Goal: Check status: Check status

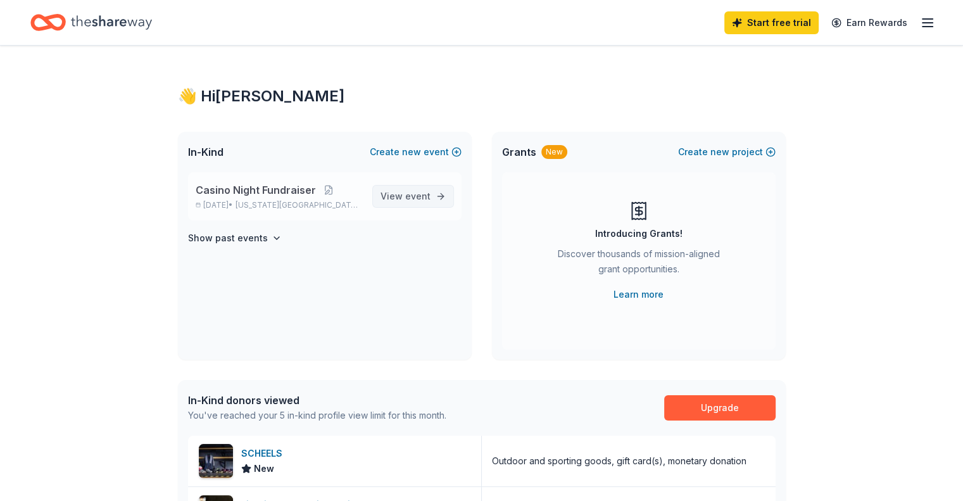
click at [382, 196] on link "View event" at bounding box center [413, 196] width 82 height 23
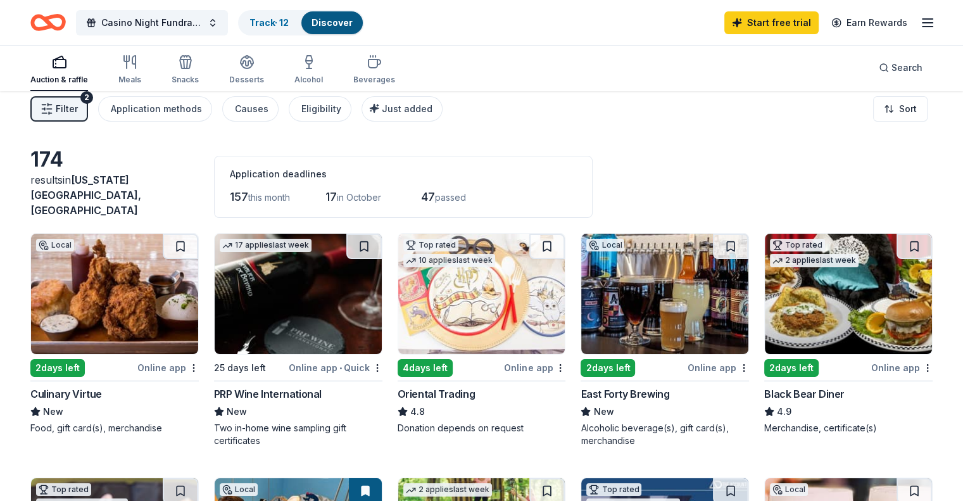
scroll to position [8, 0]
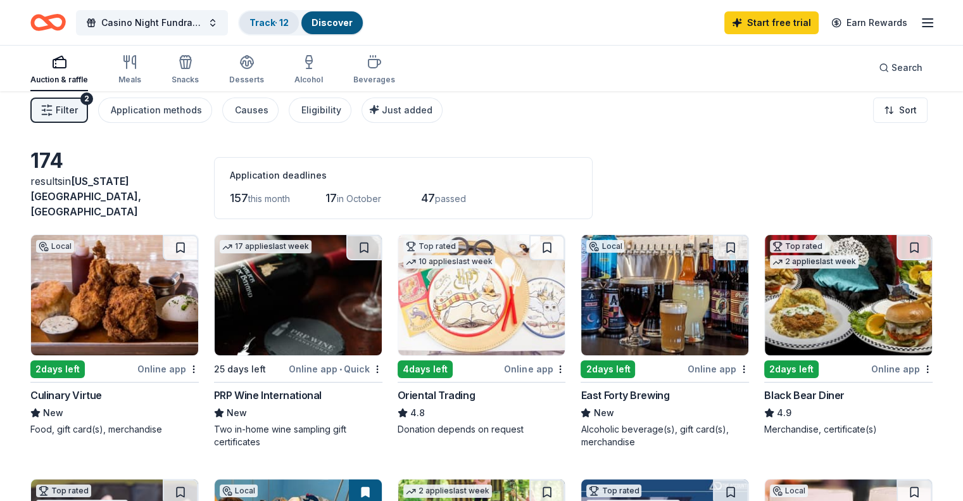
click at [289, 24] on link "Track · 12" at bounding box center [268, 22] width 39 height 11
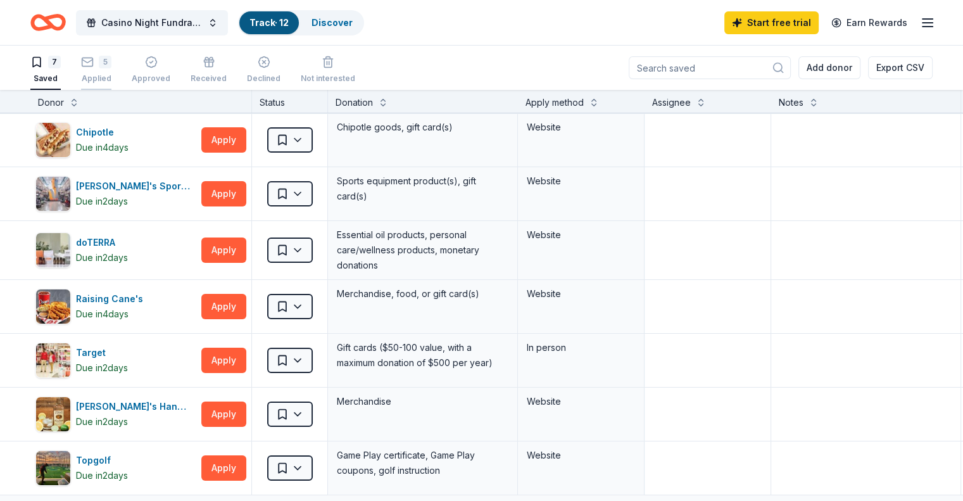
click at [111, 72] on div "5 Applied" at bounding box center [96, 70] width 30 height 28
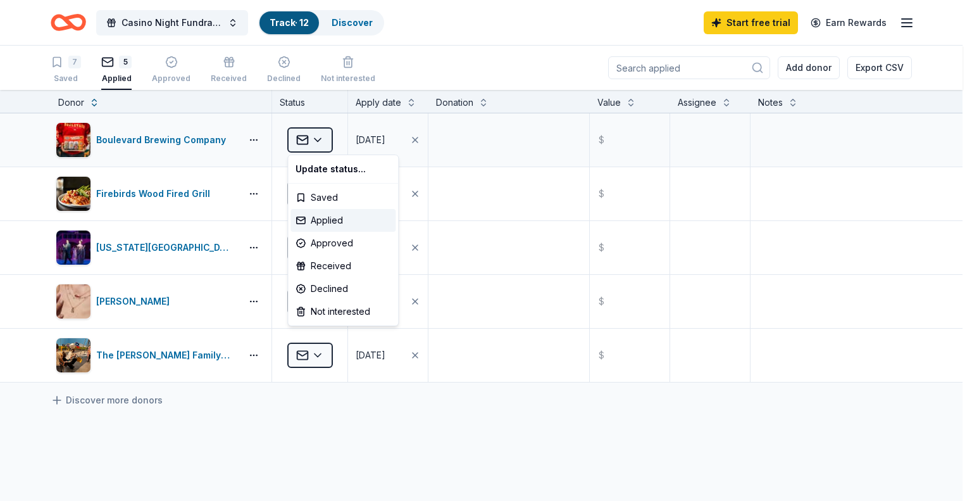
click at [325, 135] on html "Casino Night Fundraiser Track · 12 Discover Start free trial Earn Rewards 7 Sav…" at bounding box center [486, 250] width 972 height 501
click at [339, 287] on div "Declined" at bounding box center [343, 288] width 105 height 23
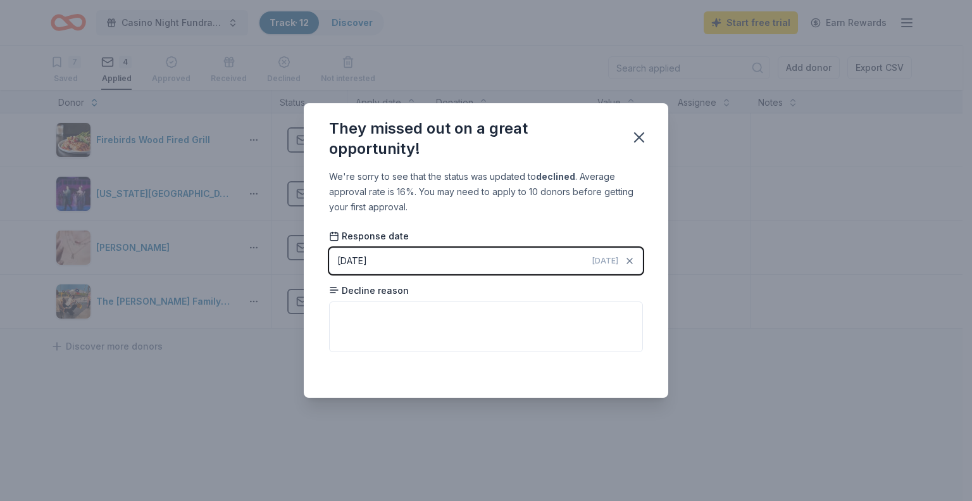
click at [585, 263] on button "[DATE] [DATE]" at bounding box center [486, 260] width 314 height 27
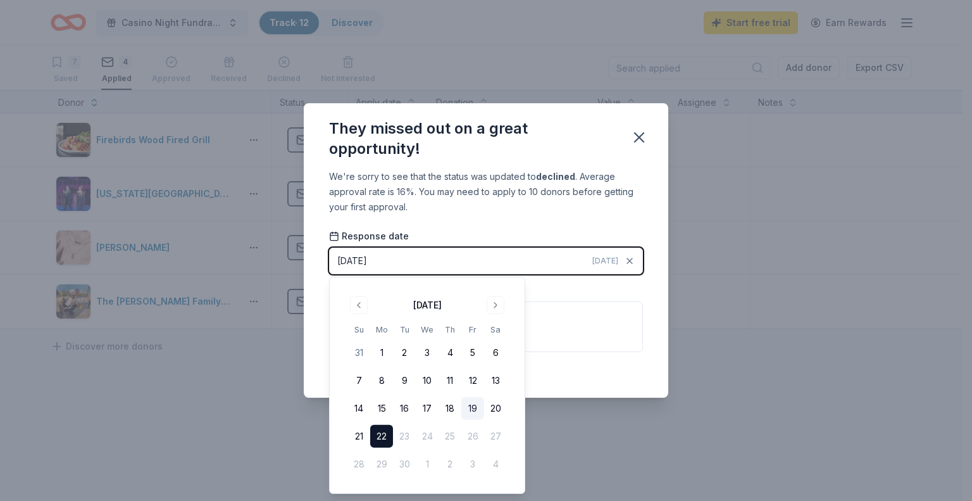
click at [470, 413] on button "19" at bounding box center [472, 408] width 23 height 23
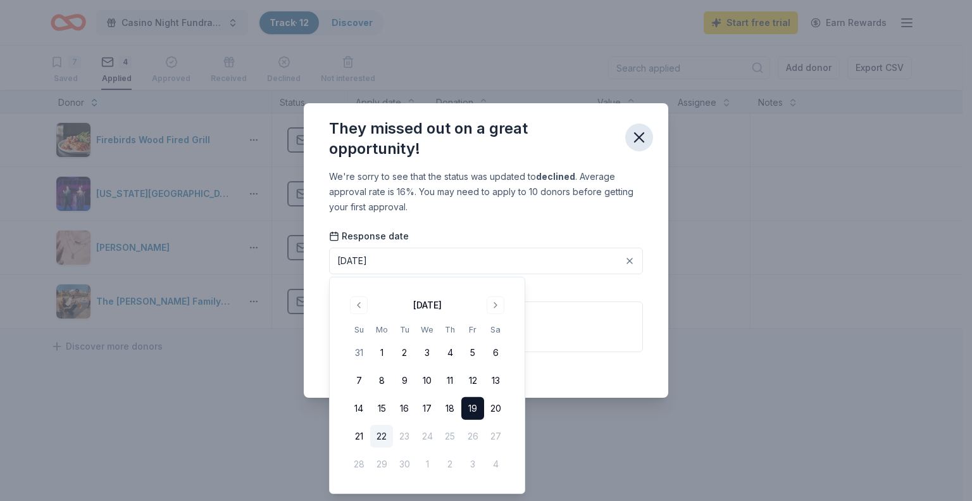
click at [640, 139] on icon "button" at bounding box center [639, 137] width 9 height 9
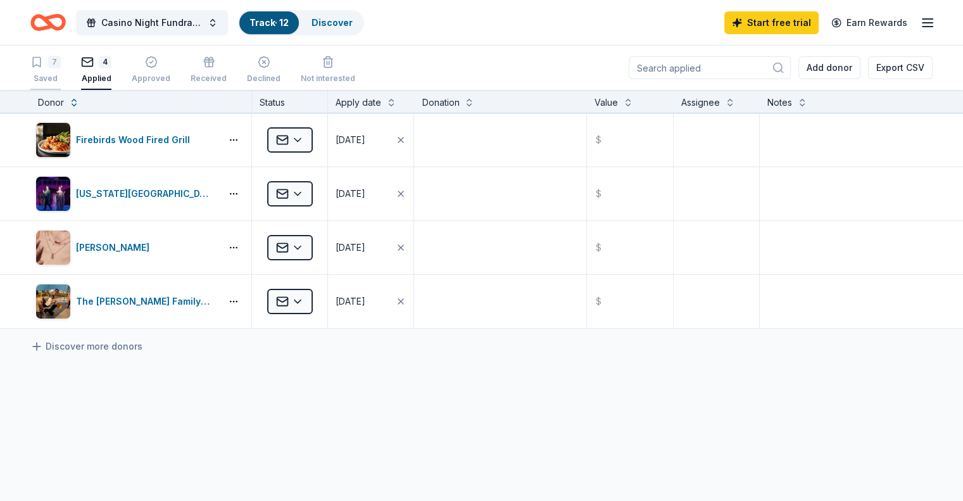
click at [61, 65] on div "7" at bounding box center [54, 62] width 13 height 13
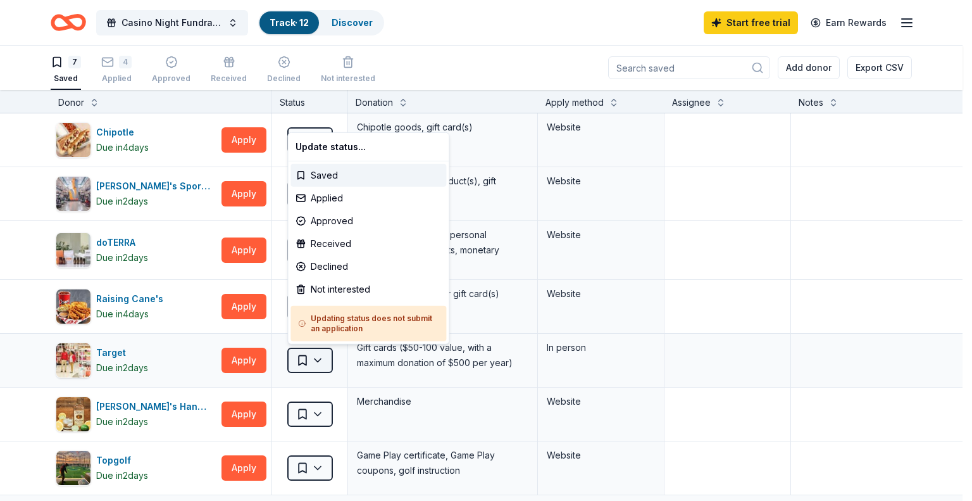
click at [318, 361] on html "Casino Night Fundraiser Track · 12 Discover Start free trial Earn Rewards 7 Sav…" at bounding box center [486, 250] width 972 height 501
click at [352, 202] on div "Applied" at bounding box center [369, 198] width 156 height 23
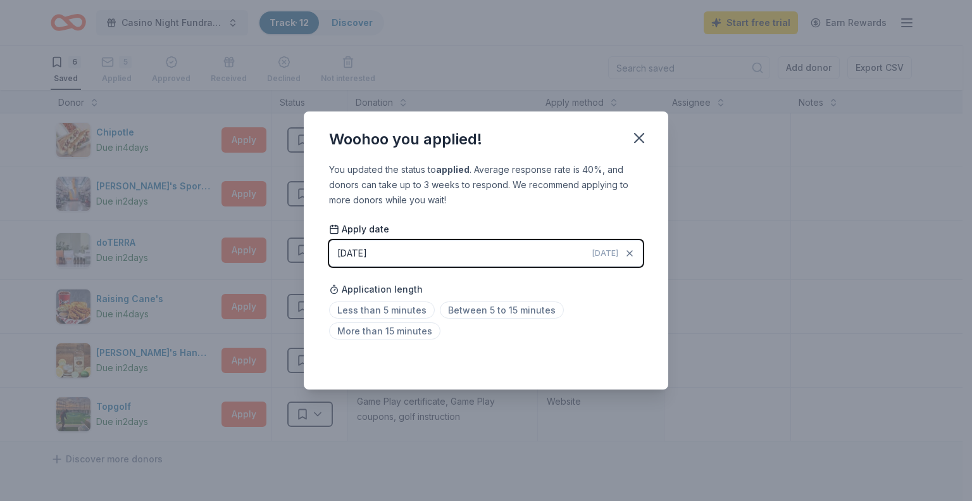
click at [567, 263] on button "[DATE] [DATE]" at bounding box center [486, 253] width 314 height 27
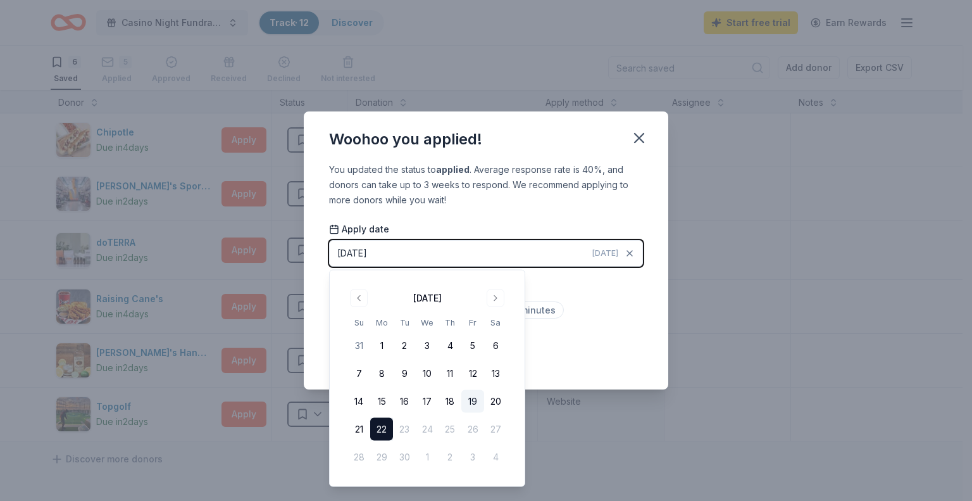
click at [472, 400] on button "19" at bounding box center [472, 401] width 23 height 23
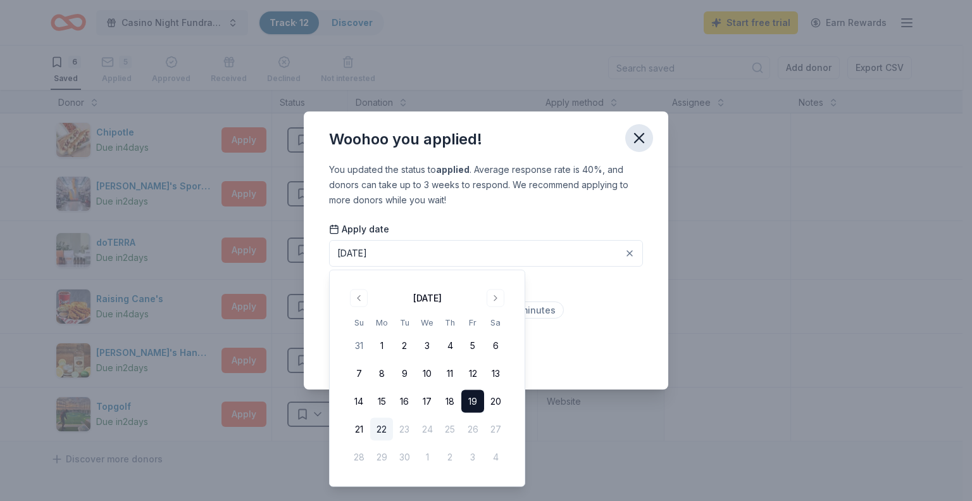
click at [640, 141] on icon "button" at bounding box center [639, 138] width 18 height 18
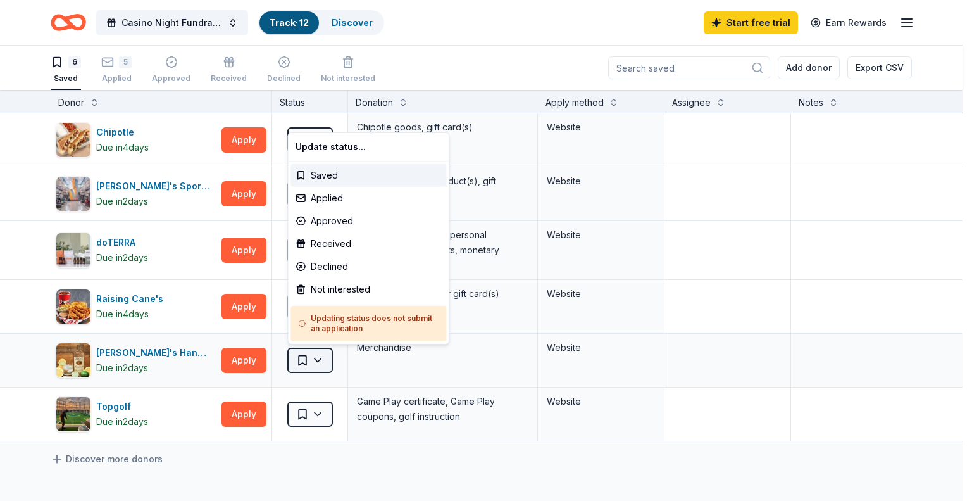
click at [315, 366] on html "Casino Night Fundraiser Track · 12 Discover Start free trial Earn Rewards 6 Sav…" at bounding box center [486, 250] width 972 height 501
